Goal: Task Accomplishment & Management: Use online tool/utility

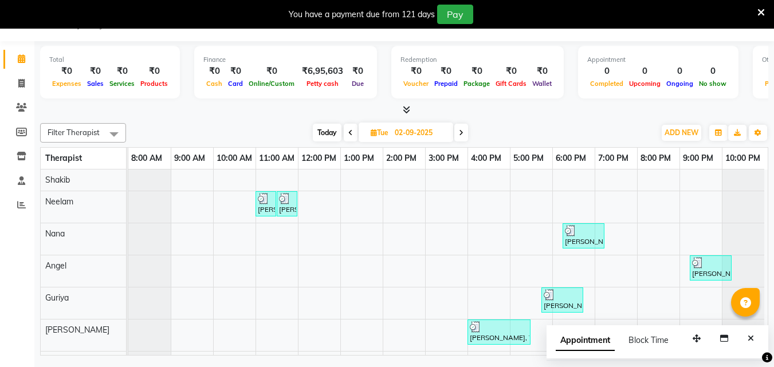
scroll to position [0, 5]
click at [460, 128] on span at bounding box center [461, 133] width 14 height 18
type input "[DATE]"
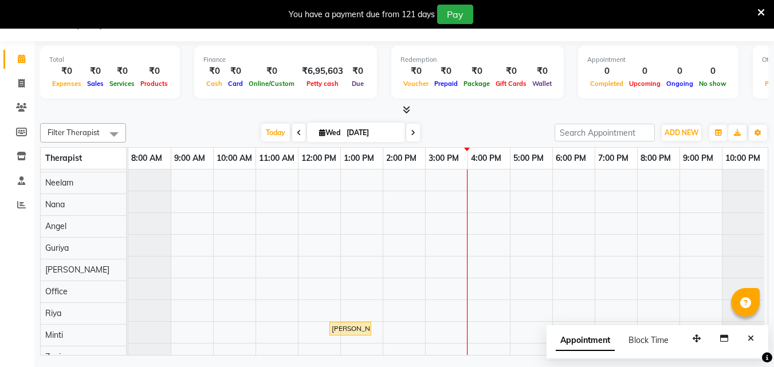
scroll to position [0, 0]
click at [469, 223] on div "[PERSON_NAME], TK01, 12:45 PM-01:45 PM, Sensory Rejuvne Aromatherapy([DEMOGRAPH…" at bounding box center [447, 288] width 639 height 239
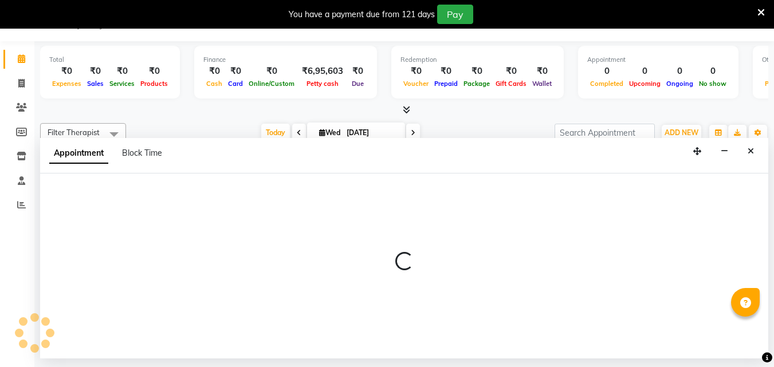
select select "78965"
select select "960"
select select "tentative"
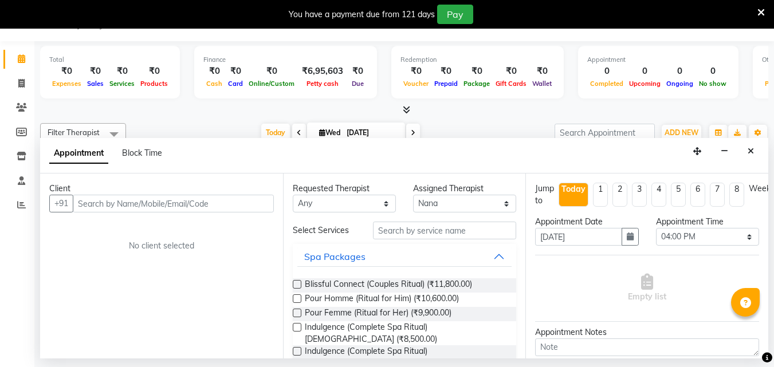
click at [129, 199] on input "text" at bounding box center [173, 204] width 201 height 18
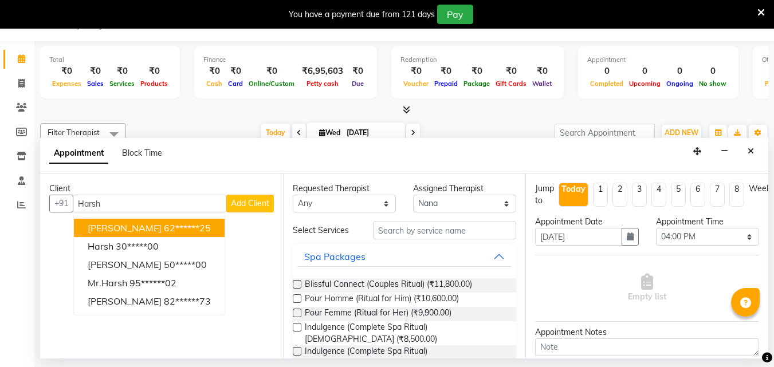
click at [164, 227] on ngb-highlight "62******25" at bounding box center [187, 227] width 47 height 11
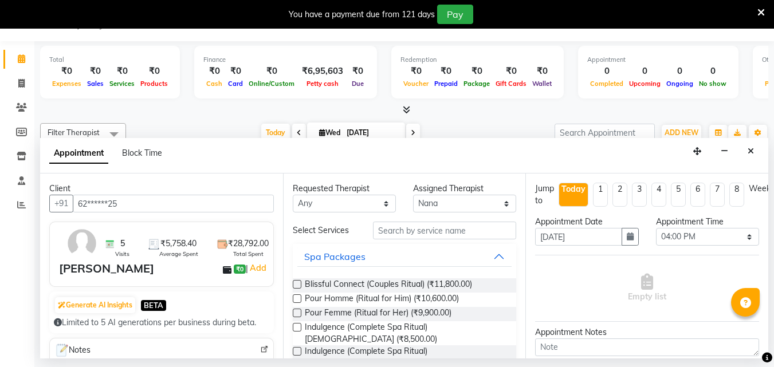
type input "62******25"
click at [419, 228] on input "text" at bounding box center [444, 231] width 143 height 18
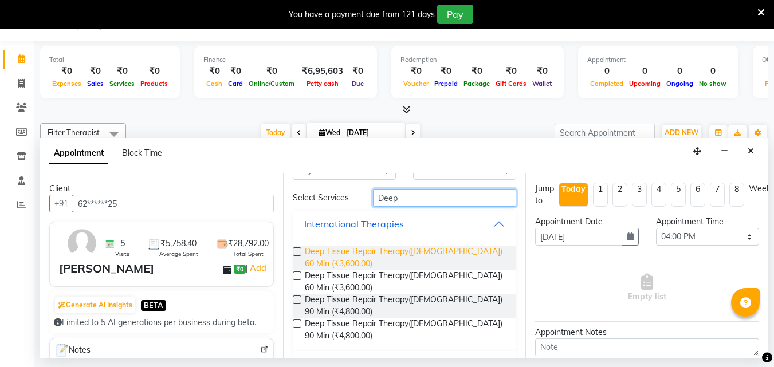
scroll to position [60, 0]
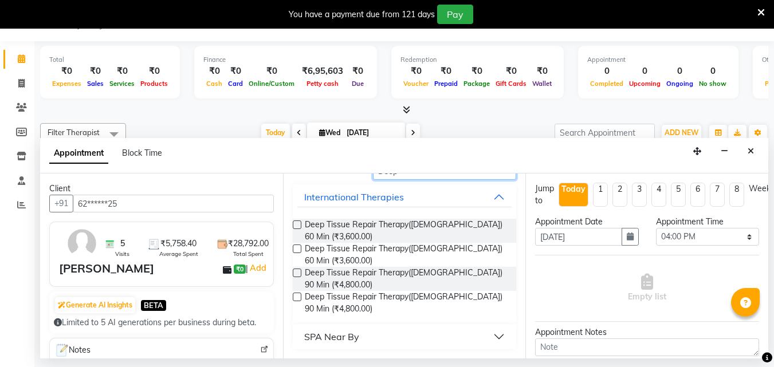
type input "Deep"
click at [297, 275] on label at bounding box center [297, 273] width 9 height 9
click at [297, 275] on input "checkbox" at bounding box center [296, 273] width 7 height 7
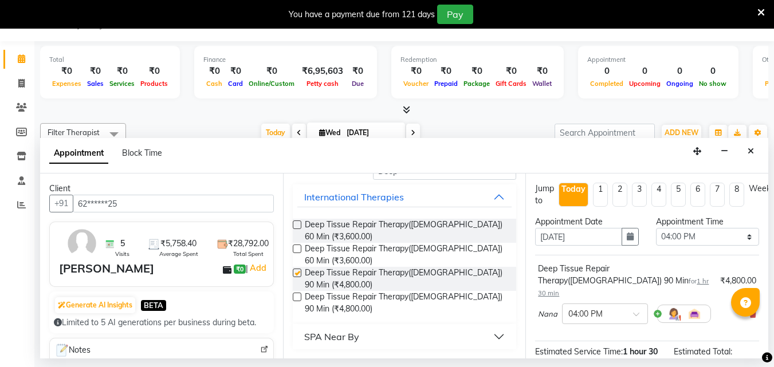
checkbox input "false"
click at [739, 236] on select "Select 09:00 AM 09:15 AM 09:30 AM 09:45 AM 10:00 AM 10:15 AM 10:30 AM 10:45 AM …" at bounding box center [707, 237] width 103 height 18
select select "975"
click at [656, 228] on select "Select 09:00 AM 09:15 AM 09:30 AM 09:45 AM 10:00 AM 10:15 AM 10:30 AM 10:45 AM …" at bounding box center [707, 237] width 103 height 18
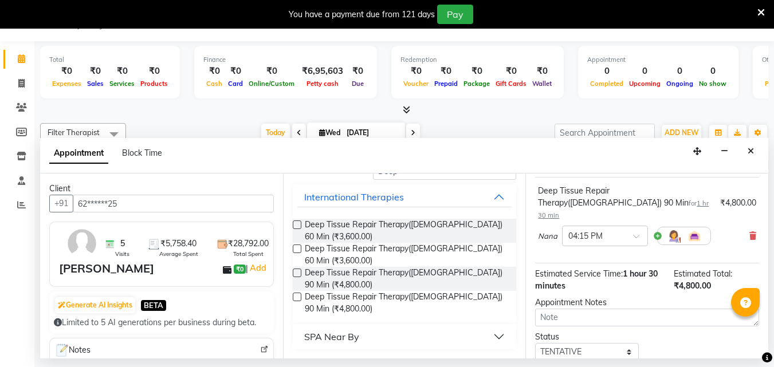
scroll to position [149, 0]
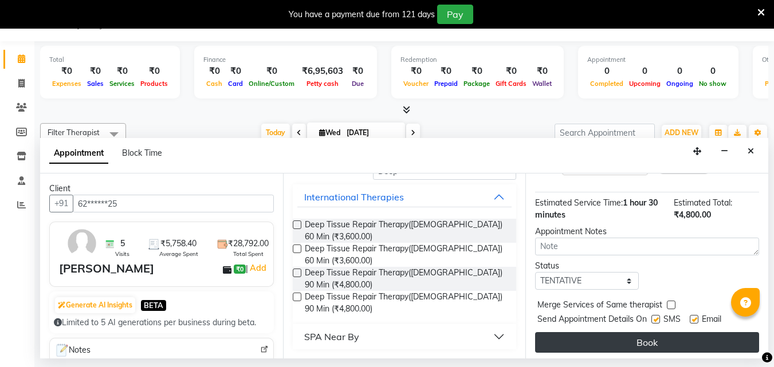
click at [665, 332] on button "Book" at bounding box center [647, 342] width 224 height 21
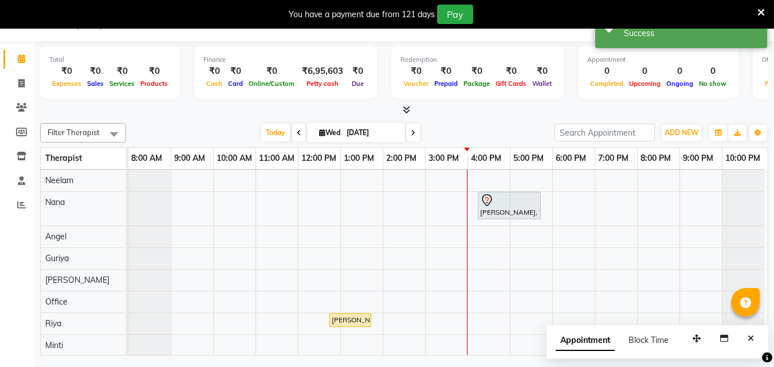
scroll to position [0, 0]
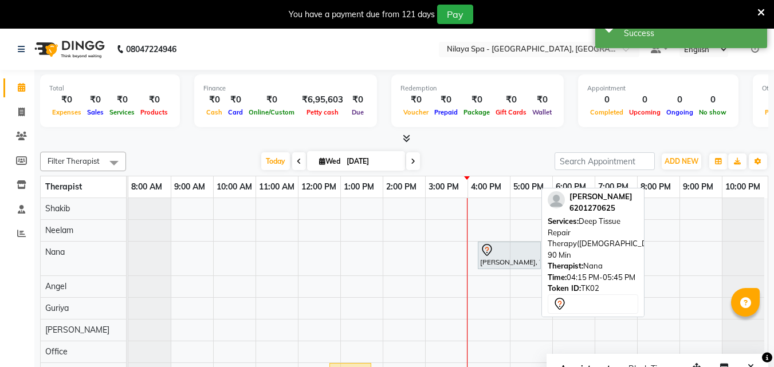
click at [525, 265] on div "[PERSON_NAME], TK02, 04:15 PM-05:45 PM, Deep Tissue Repair Therapy([DEMOGRAPHIC…" at bounding box center [509, 255] width 61 height 24
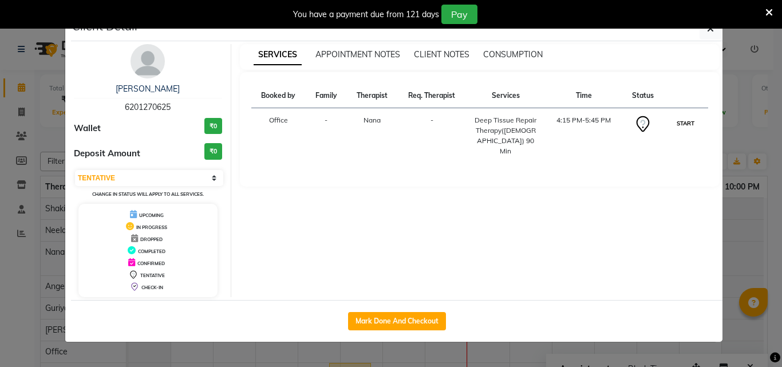
click at [682, 123] on button "START" at bounding box center [685, 123] width 23 height 14
select select "1"
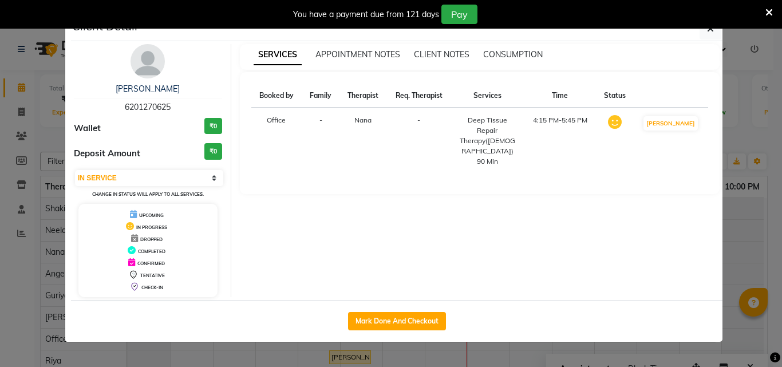
click at [711, 26] on div "You have a payment due from 121 days Pay" at bounding box center [391, 14] width 782 height 29
click at [708, 32] on icon "button" at bounding box center [710, 28] width 7 height 9
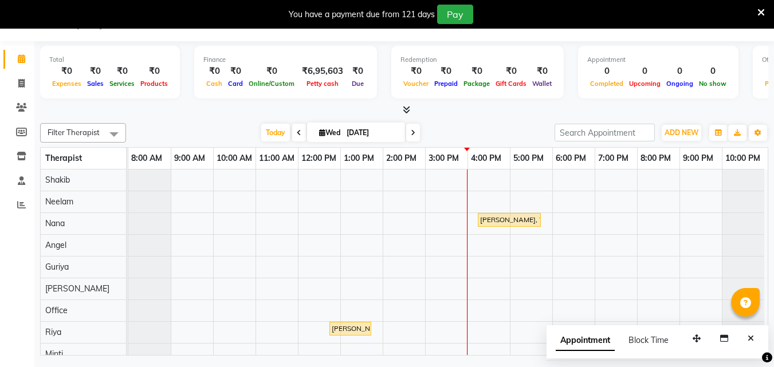
click at [297, 135] on icon at bounding box center [299, 132] width 5 height 7
type input "02-09-2025"
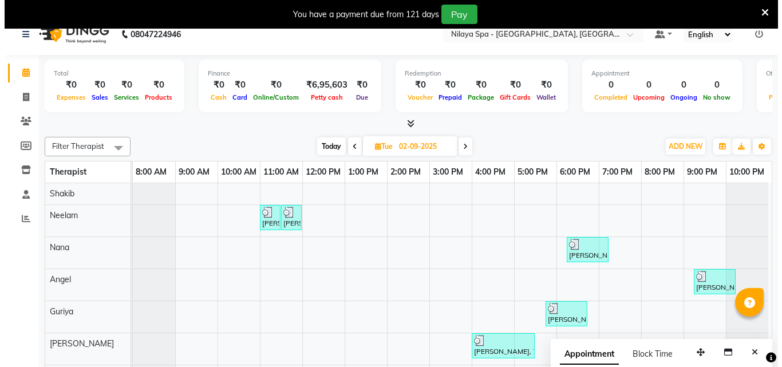
scroll to position [29, 0]
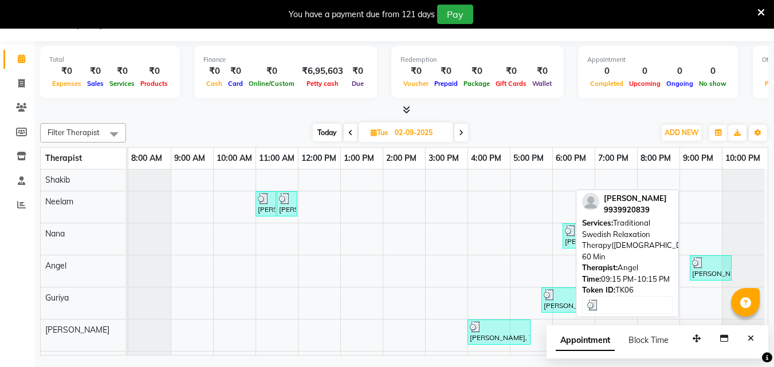
click at [707, 266] on div at bounding box center [710, 262] width 37 height 11
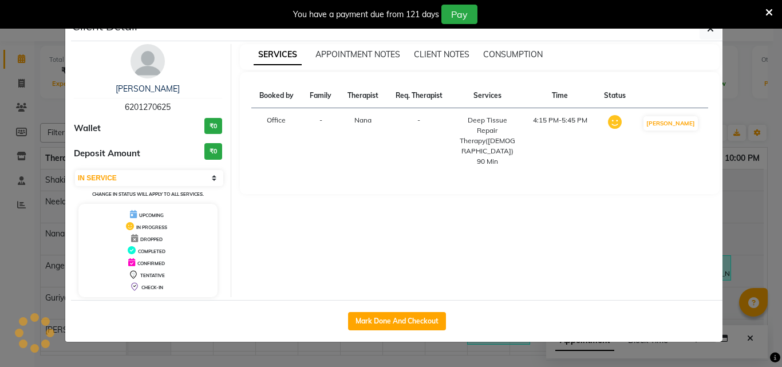
select select "3"
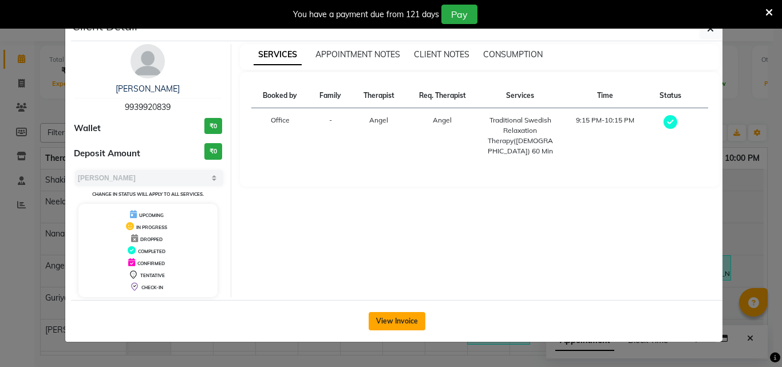
drag, startPoint x: 398, startPoint y: 321, endPoint x: 401, endPoint y: 326, distance: 5.9
click at [401, 326] on button "View Invoice" at bounding box center [397, 321] width 57 height 18
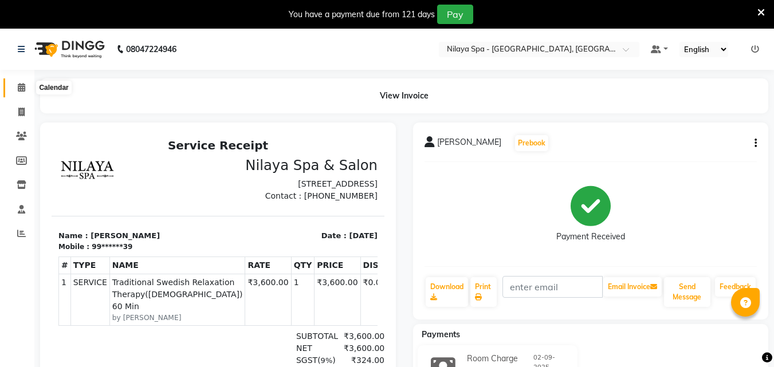
click at [19, 88] on icon at bounding box center [21, 87] width 7 height 9
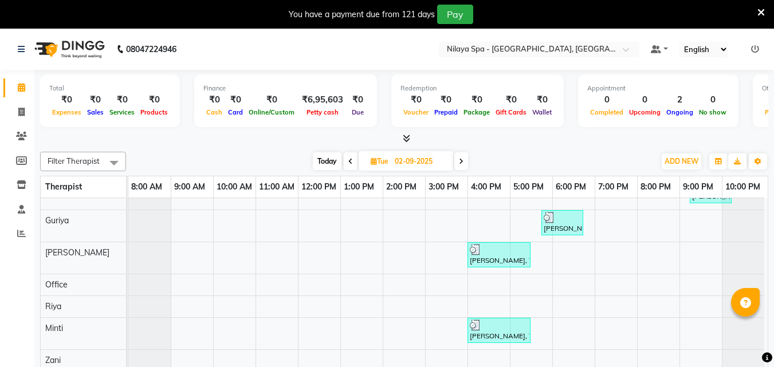
scroll to position [119, 0]
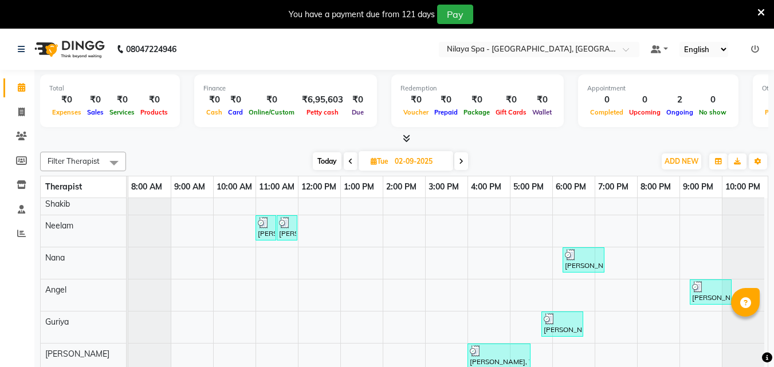
click at [461, 159] on icon at bounding box center [461, 161] width 5 height 7
type input "[DATE]"
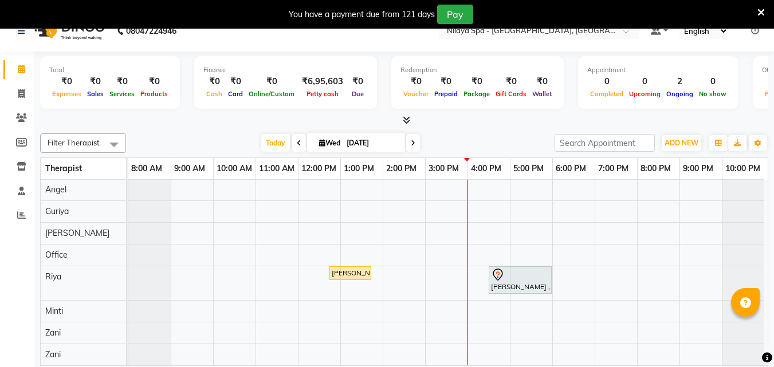
scroll to position [29, 0]
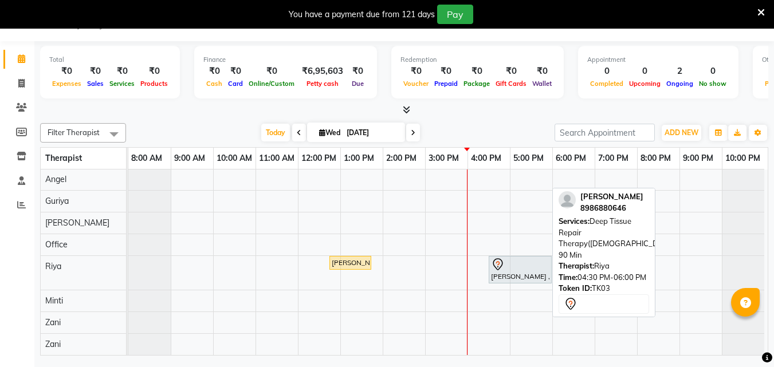
click at [516, 266] on div "[PERSON_NAME] , TK03, 04:30 PM-06:00 PM, Deep Tissue Repair Therapy([DEMOGRAPHI…" at bounding box center [520, 270] width 61 height 24
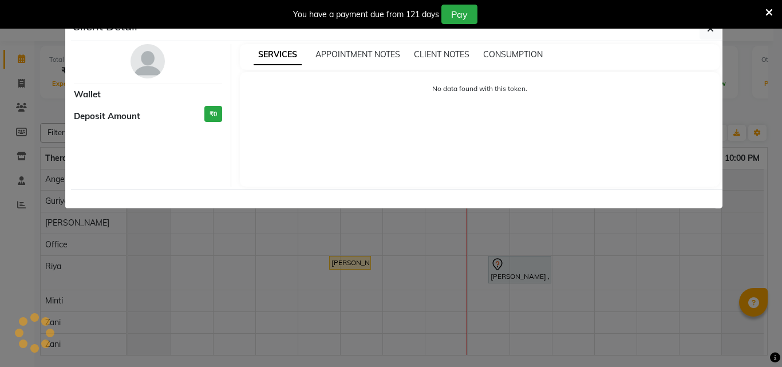
select select "7"
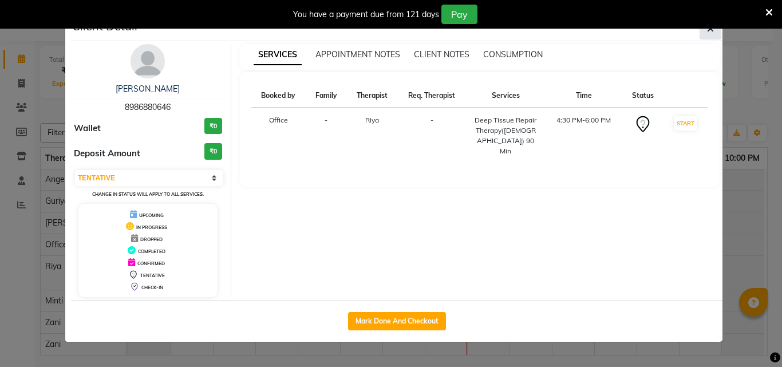
click at [716, 33] on button "button" at bounding box center [711, 29] width 22 height 22
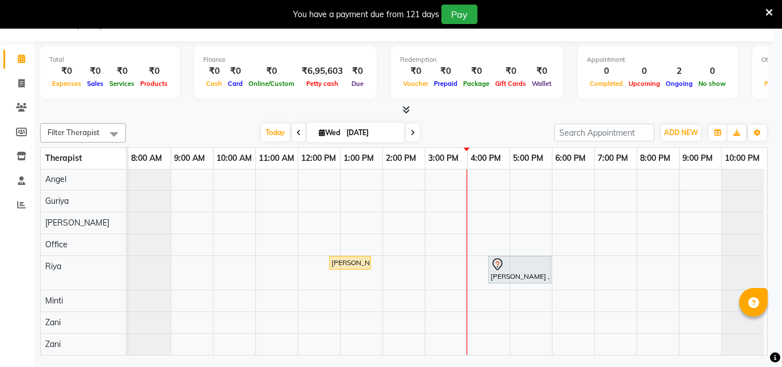
scroll to position [74, 0]
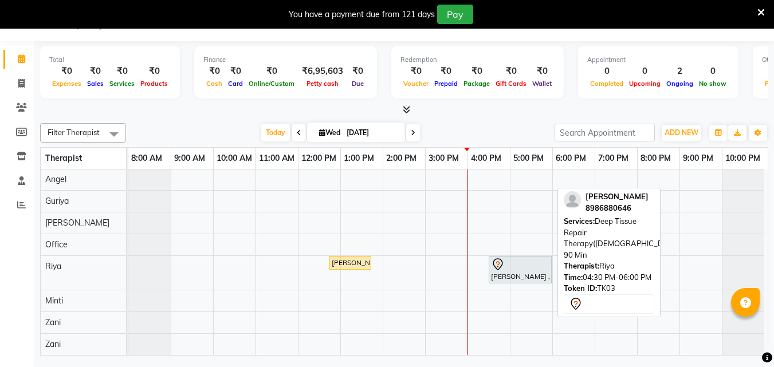
click at [512, 266] on div "[PERSON_NAME] , TK03, 04:30 PM-06:00 PM, Deep Tissue Repair Therapy([DEMOGRAPHI…" at bounding box center [520, 270] width 61 height 24
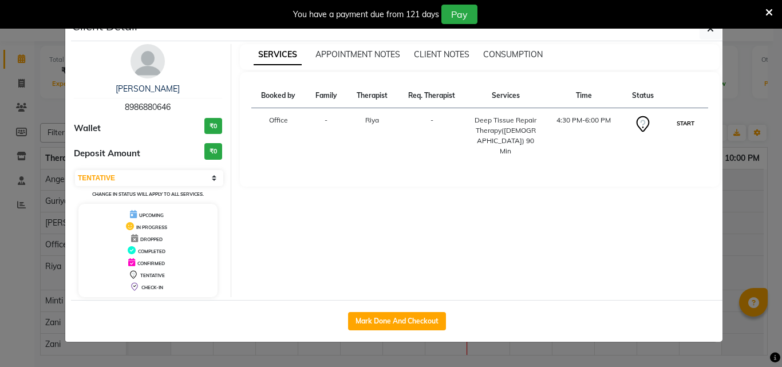
click at [692, 122] on button "START" at bounding box center [685, 123] width 23 height 14
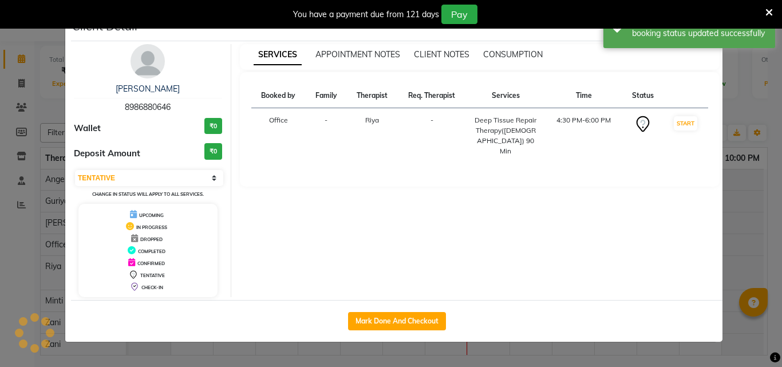
select select "1"
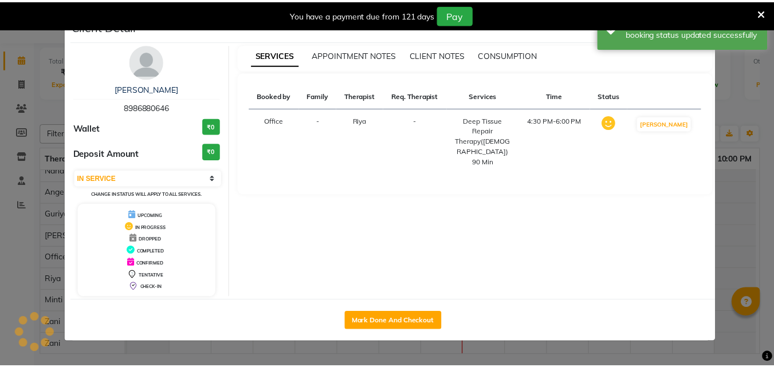
scroll to position [62, 0]
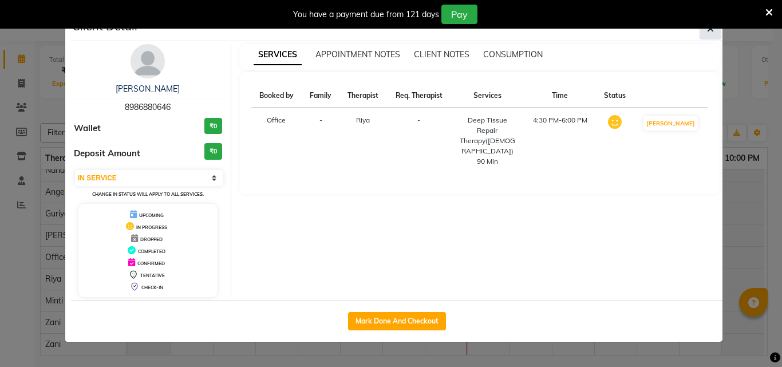
click at [711, 32] on icon "button" at bounding box center [710, 28] width 7 height 9
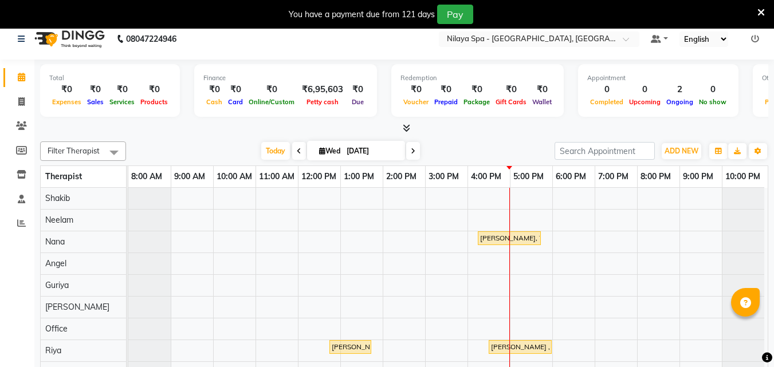
scroll to position [0, 0]
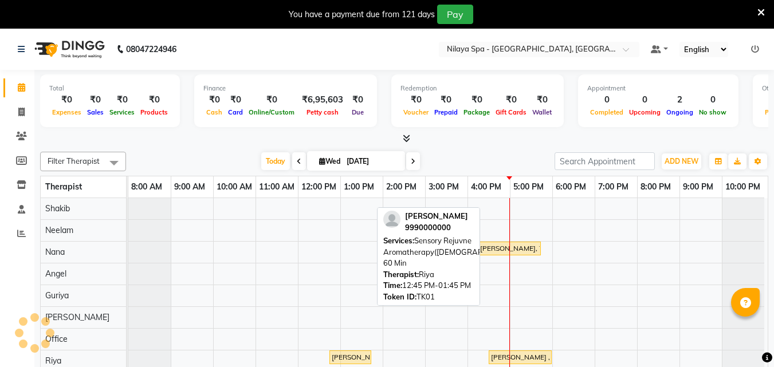
click at [356, 355] on div "[PERSON_NAME], TK01, 12:45 PM-01:45 PM, Sensory Rejuvne Aromatherapy([DEMOGRAPH…" at bounding box center [350, 357] width 40 height 10
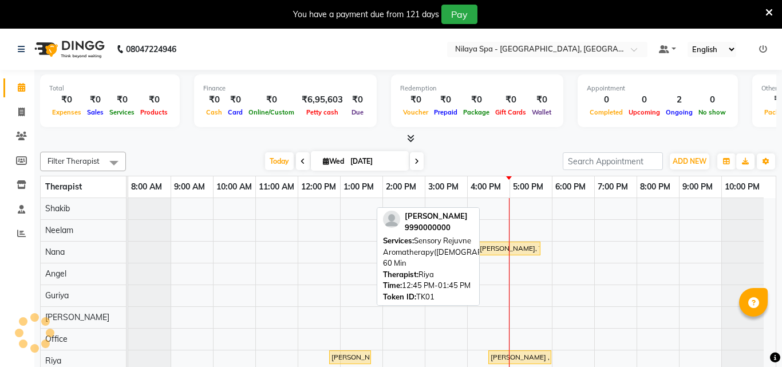
select select "1"
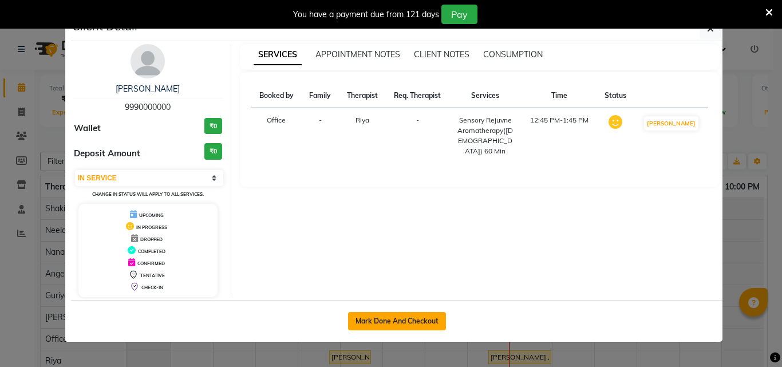
click at [416, 320] on button "Mark Done And Checkout" at bounding box center [397, 321] width 98 height 18
select select "service"
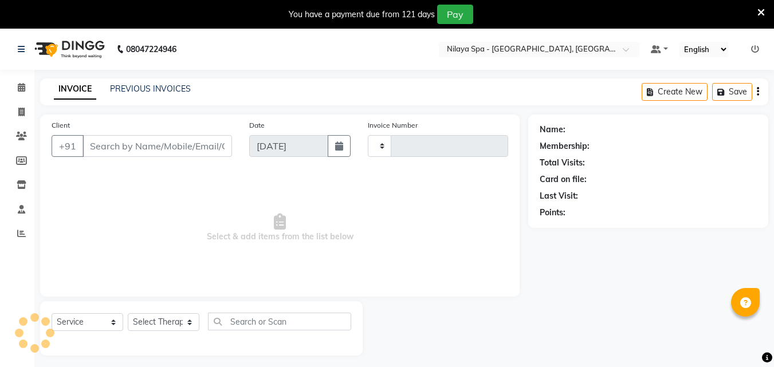
type input "1323"
select select "8066"
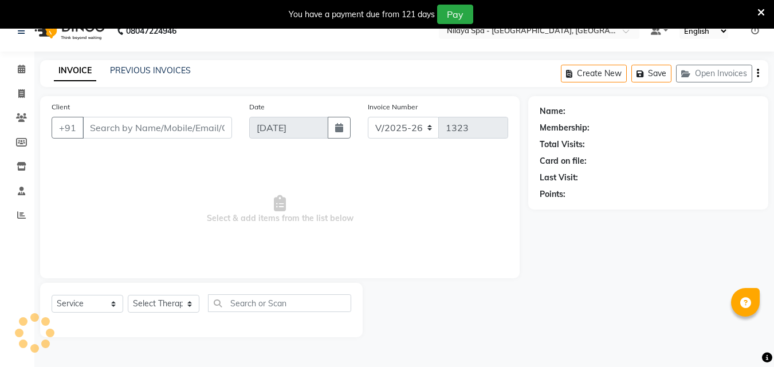
scroll to position [29, 0]
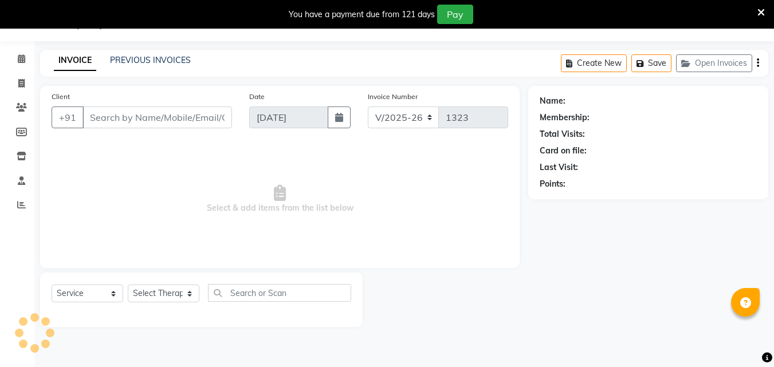
type input "99******00"
select select "80439"
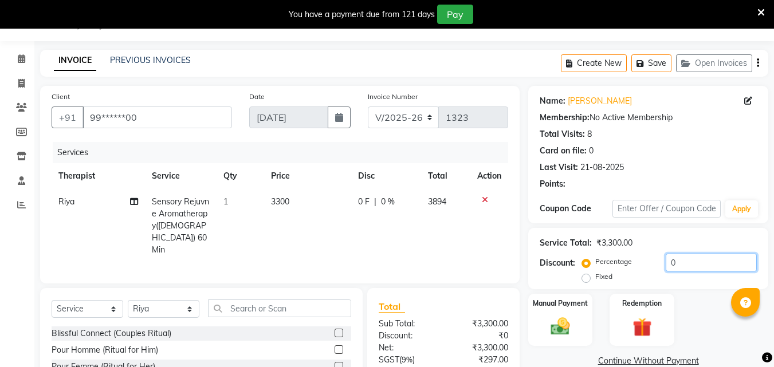
click at [683, 264] on input "0" at bounding box center [710, 263] width 91 height 18
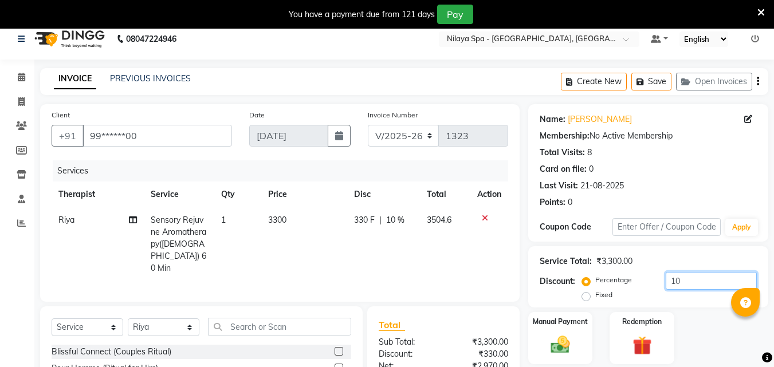
scroll to position [0, 0]
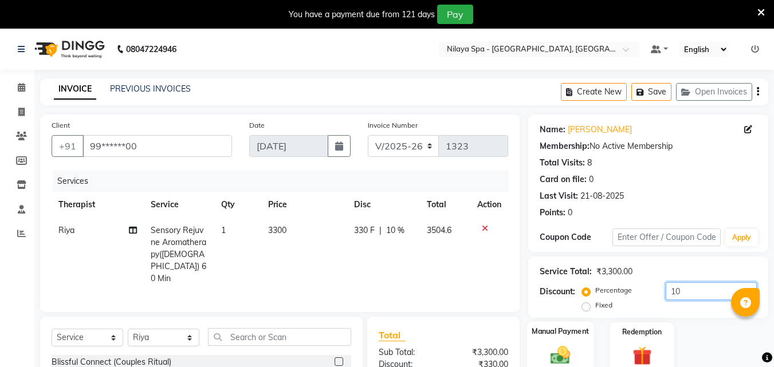
type input "10"
click at [558, 348] on img at bounding box center [560, 355] width 32 height 23
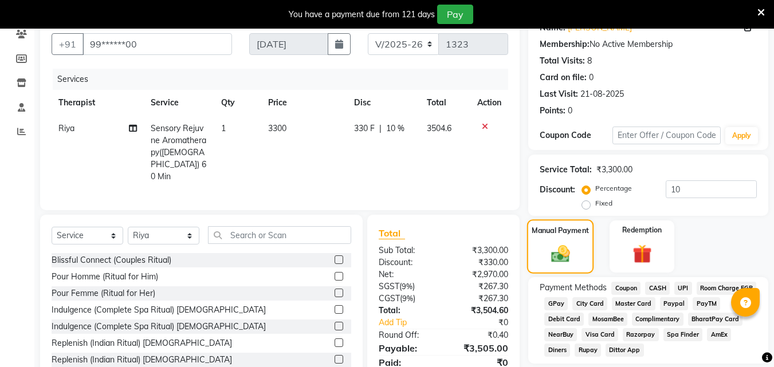
scroll to position [144, 0]
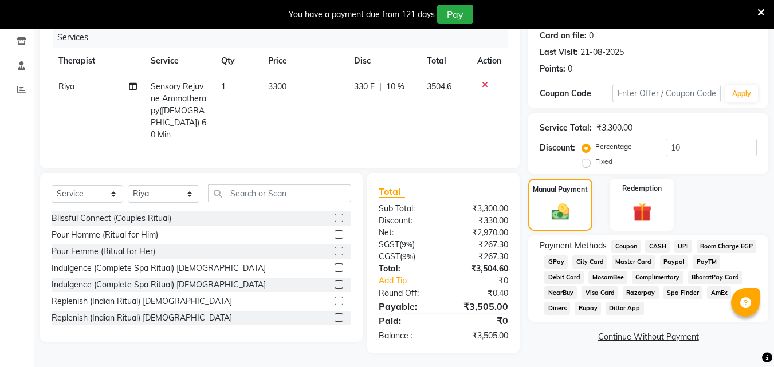
click at [661, 247] on span "CASH" at bounding box center [657, 246] width 25 height 13
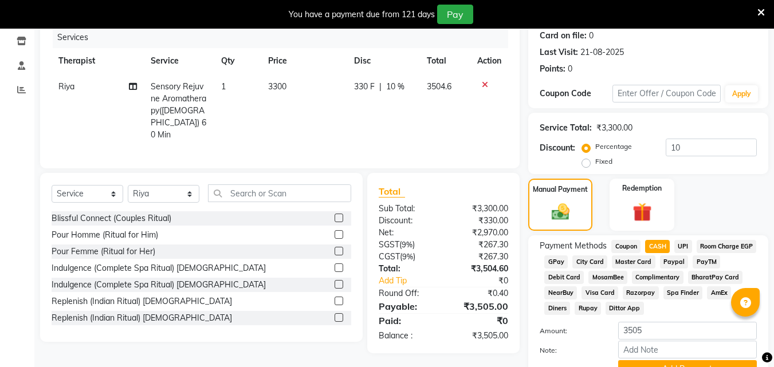
scroll to position [200, 0]
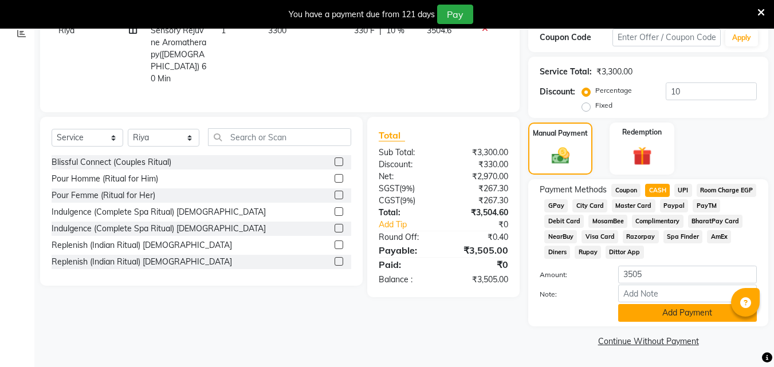
click at [649, 308] on button "Add Payment" at bounding box center [687, 313] width 139 height 18
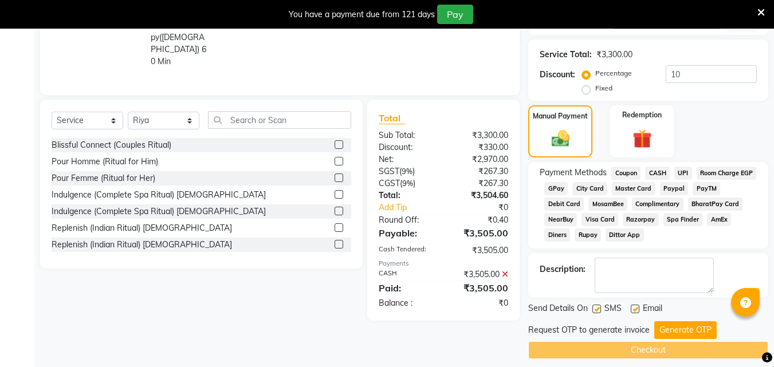
scroll to position [226, 0]
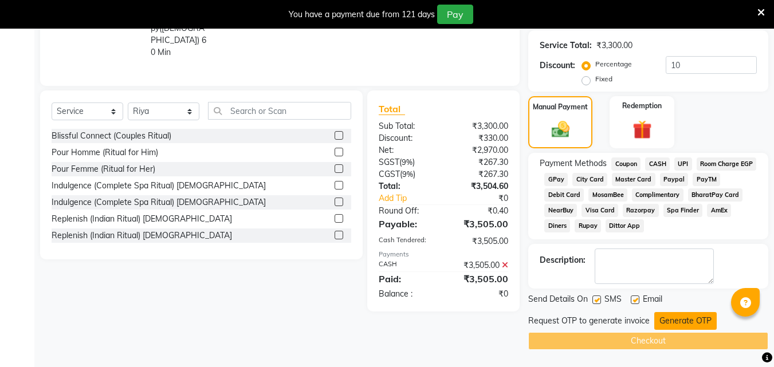
click at [683, 322] on button "Generate OTP" at bounding box center [685, 321] width 62 height 18
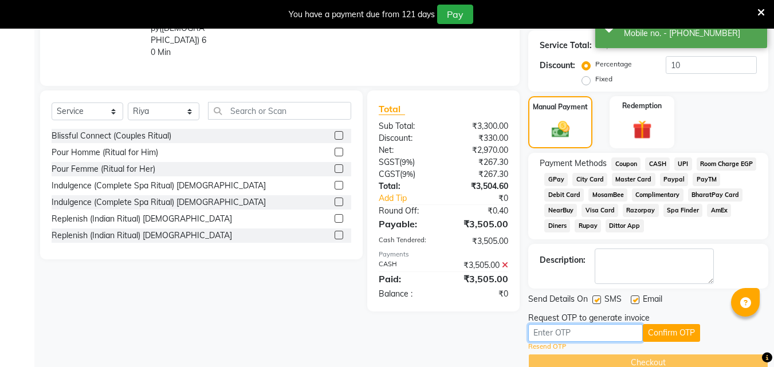
click at [557, 334] on input "text" at bounding box center [585, 333] width 115 height 18
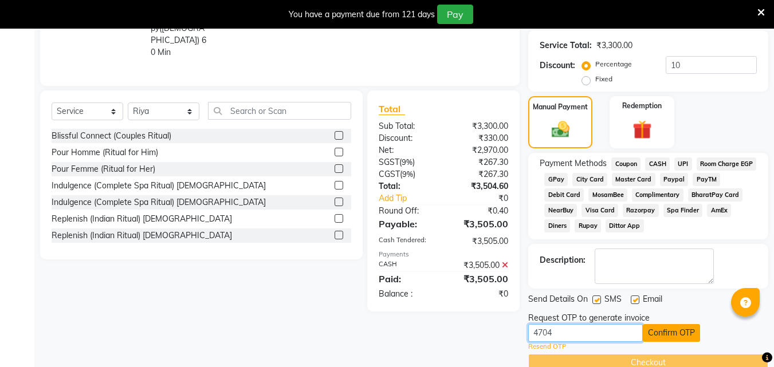
type input "4704"
click at [654, 333] on button "Confirm OTP" at bounding box center [670, 333] width 57 height 18
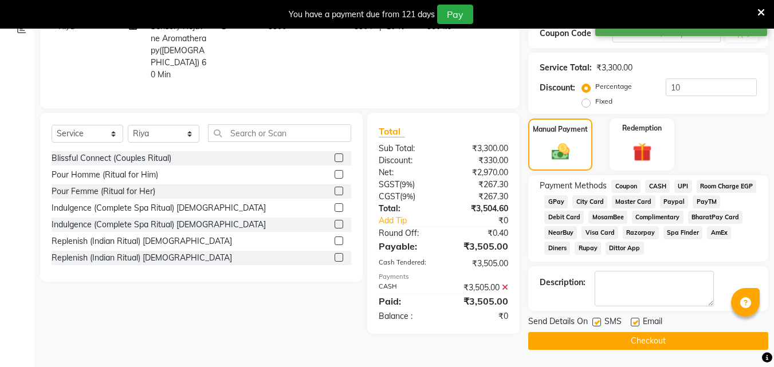
click at [645, 344] on button "Checkout" at bounding box center [648, 341] width 240 height 18
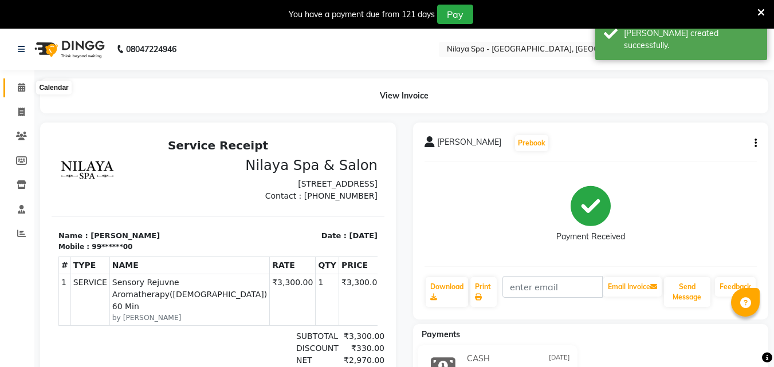
click at [22, 85] on icon at bounding box center [21, 87] width 7 height 9
